Goal: Complete application form

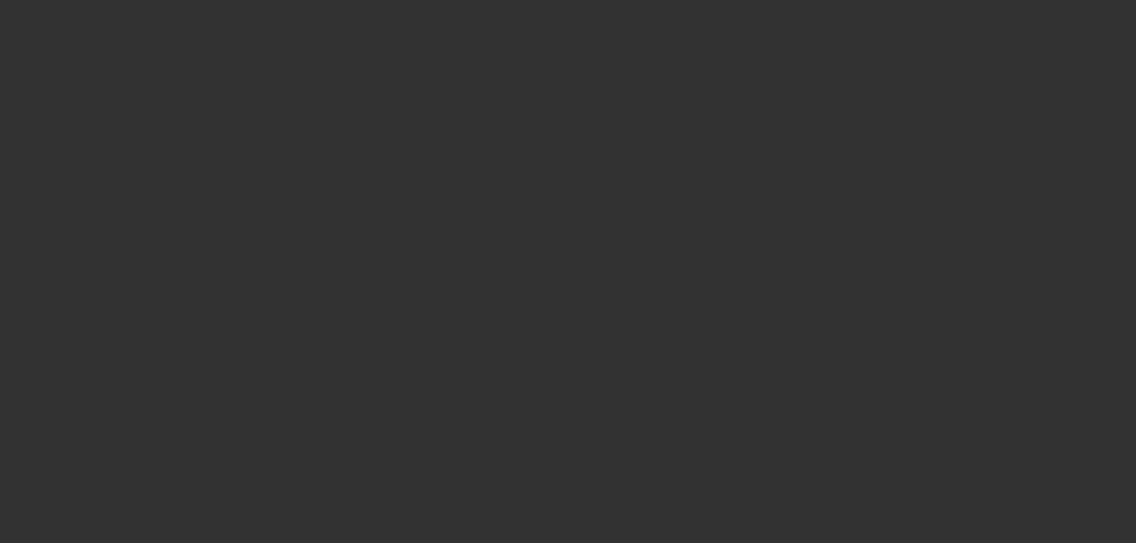
select select "4"
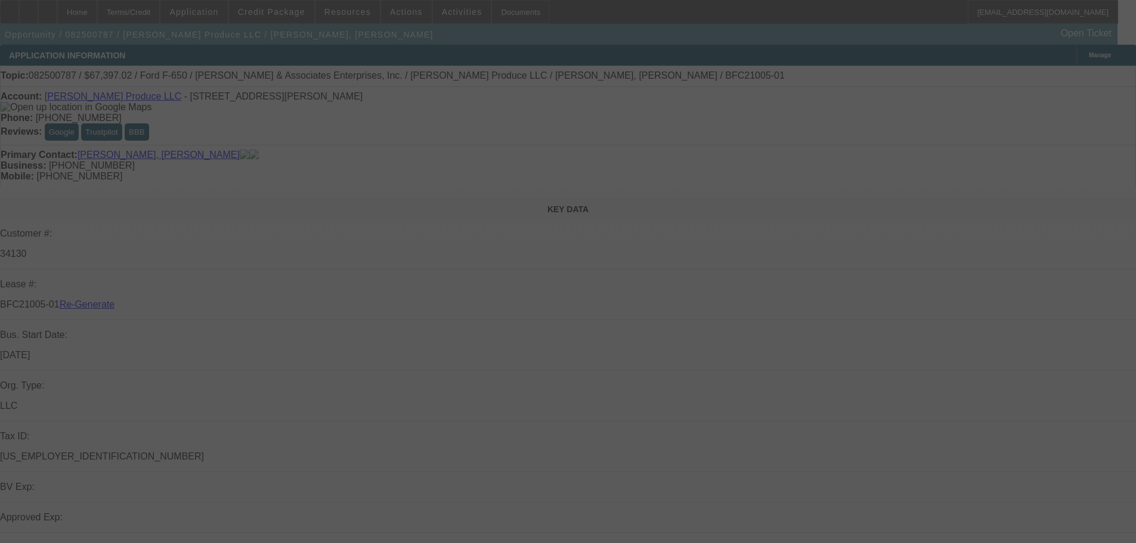
select select "0"
select select "6"
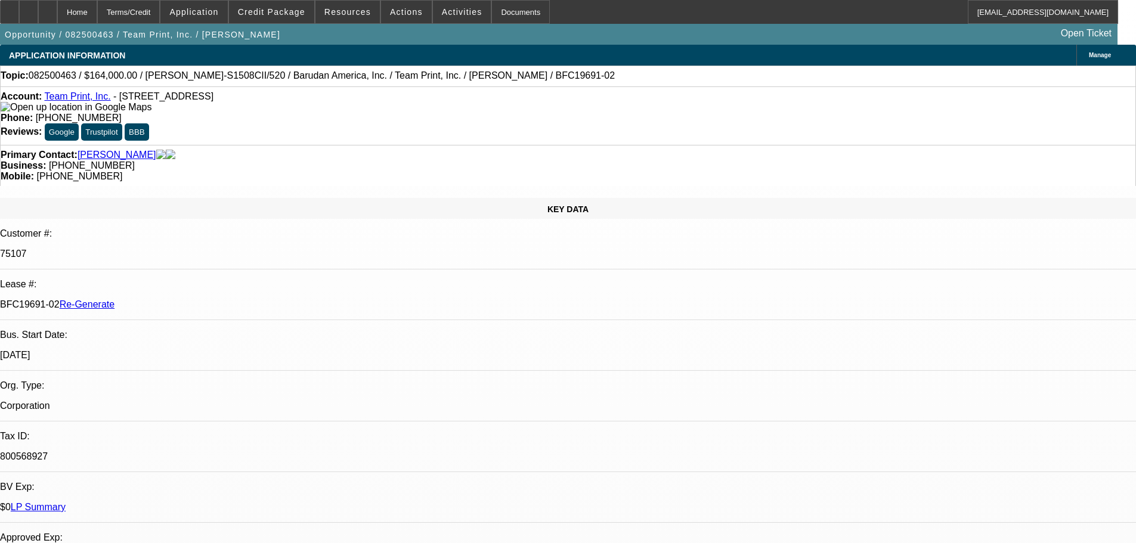
select select "4"
select select "0"
select select "2"
